Goal: Find specific page/section: Find specific page/section

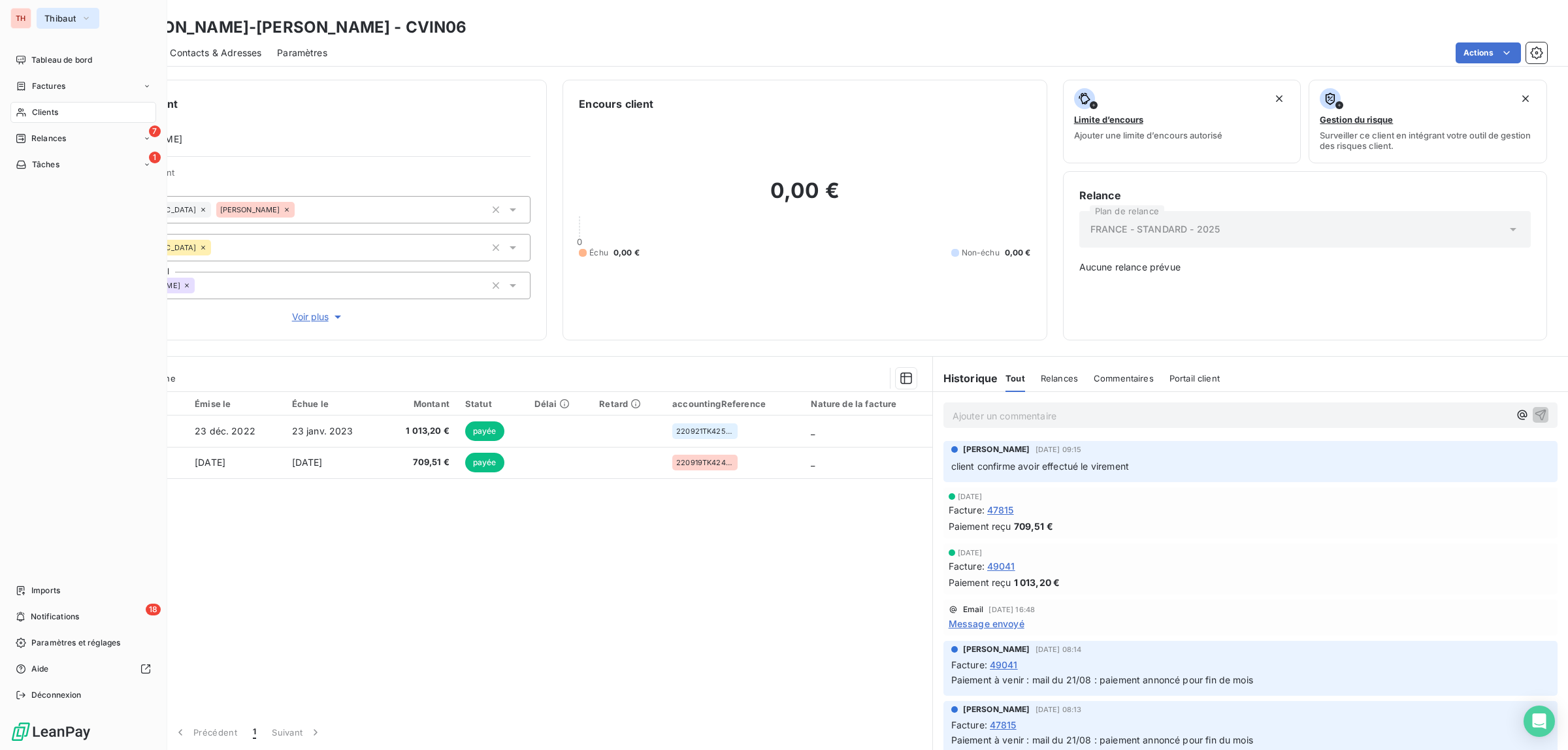
click at [60, 18] on span "Thibaut" at bounding box center [60, 18] width 32 height 11
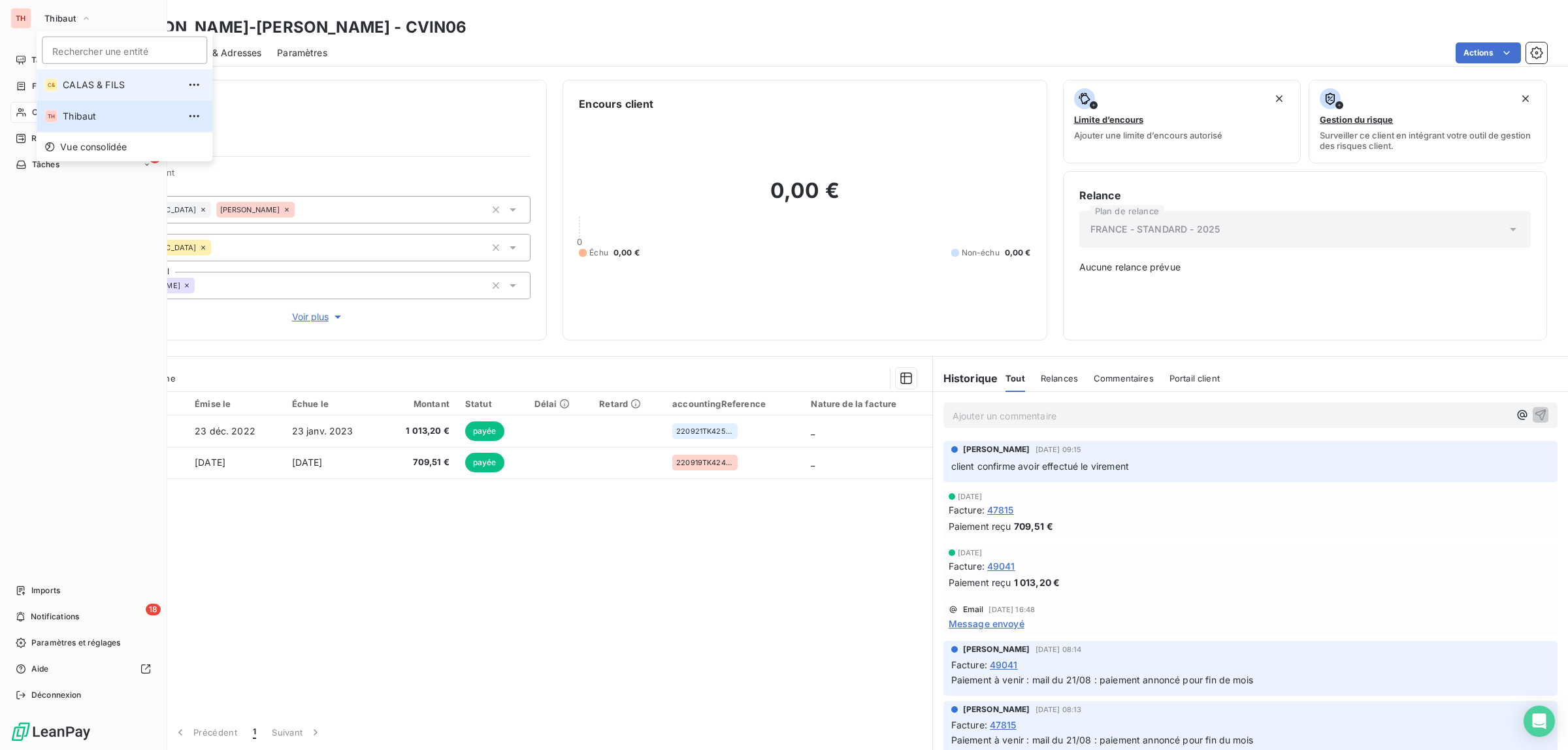
click at [81, 80] on span "CALAS & FILS" at bounding box center [121, 84] width 116 height 13
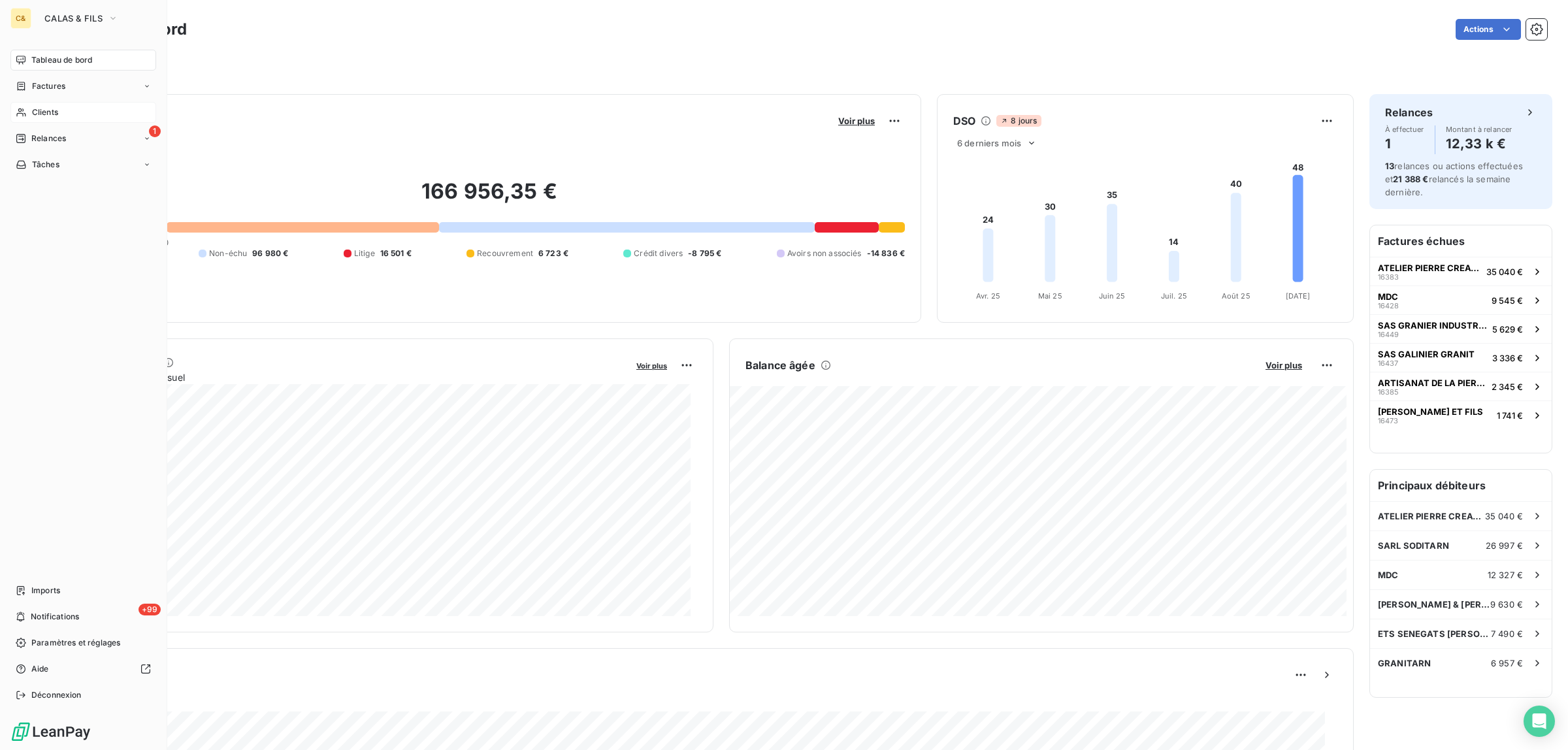
click at [51, 113] on span "Clients" at bounding box center [46, 112] width 26 height 11
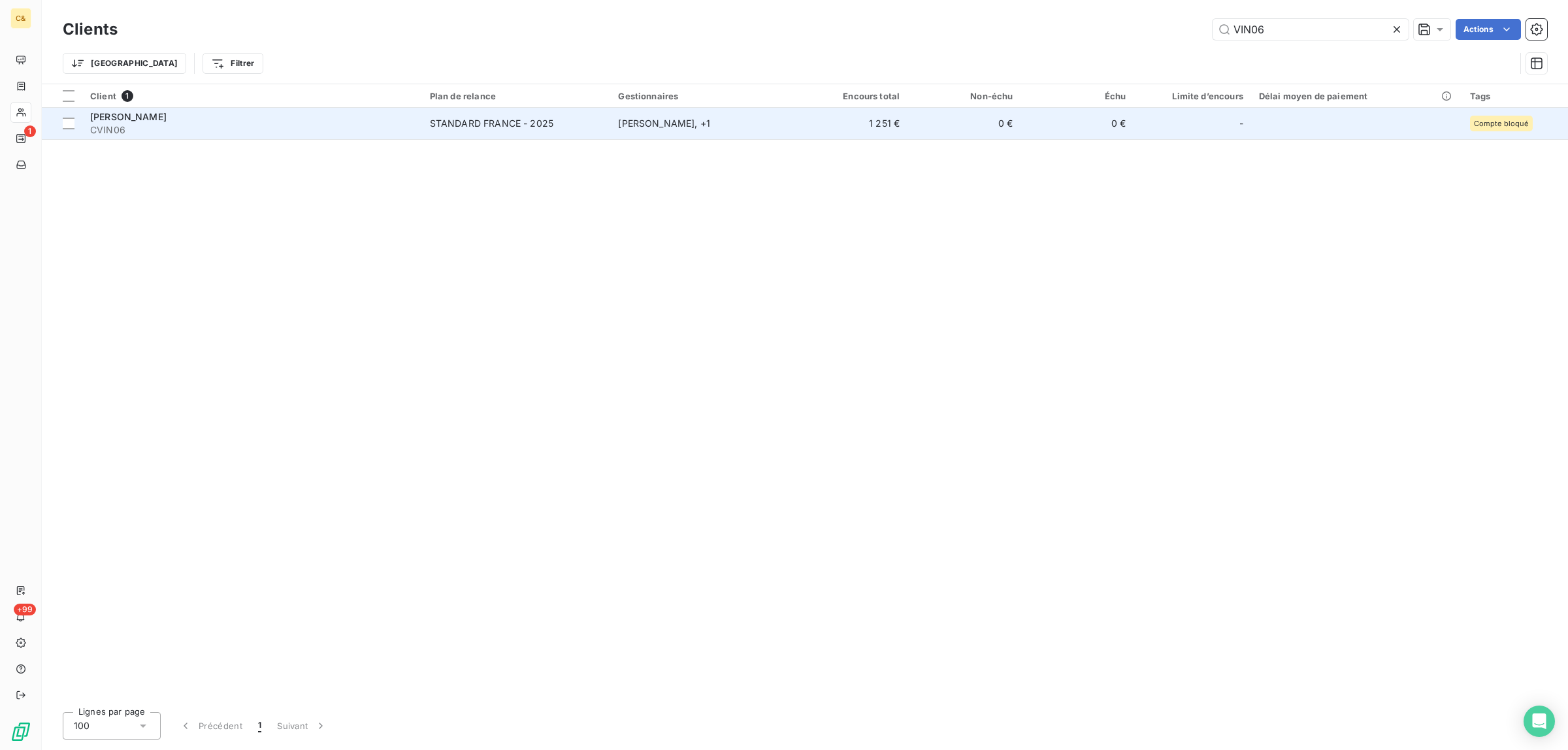
click at [379, 124] on span "CVIN06" at bounding box center [252, 130] width 324 height 13
